Goal: Information Seeking & Learning: Learn about a topic

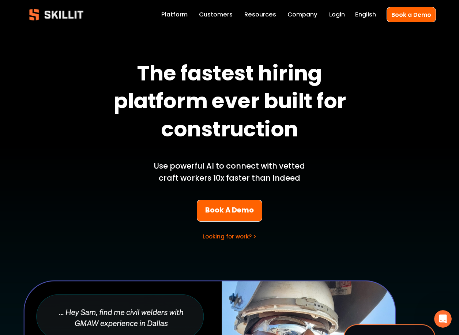
click at [177, 14] on link "Platform" at bounding box center [174, 15] width 26 height 10
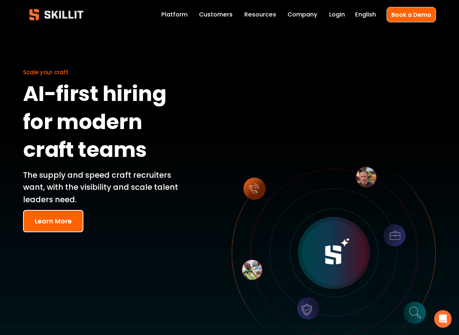
click at [60, 221] on button "Learn More" at bounding box center [53, 221] width 60 height 22
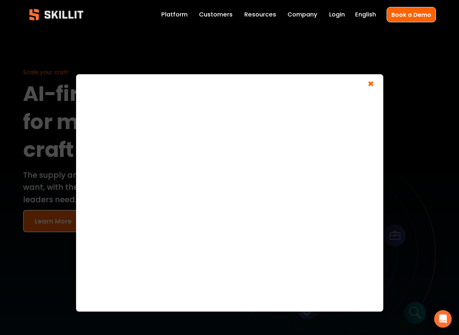
click at [372, 85] on span "×" at bounding box center [371, 85] width 14 height 14
